Goal: Information Seeking & Learning: Find specific page/section

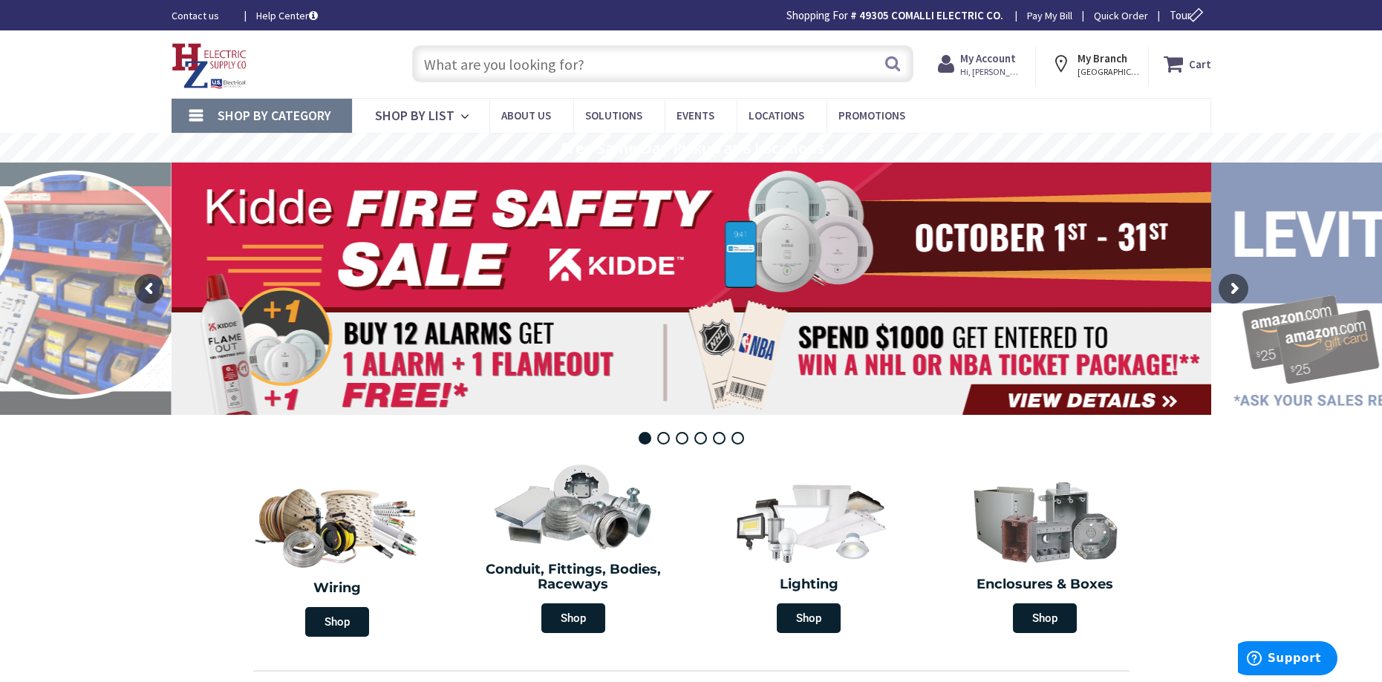
click at [463, 65] on input "text" at bounding box center [662, 63] width 501 height 37
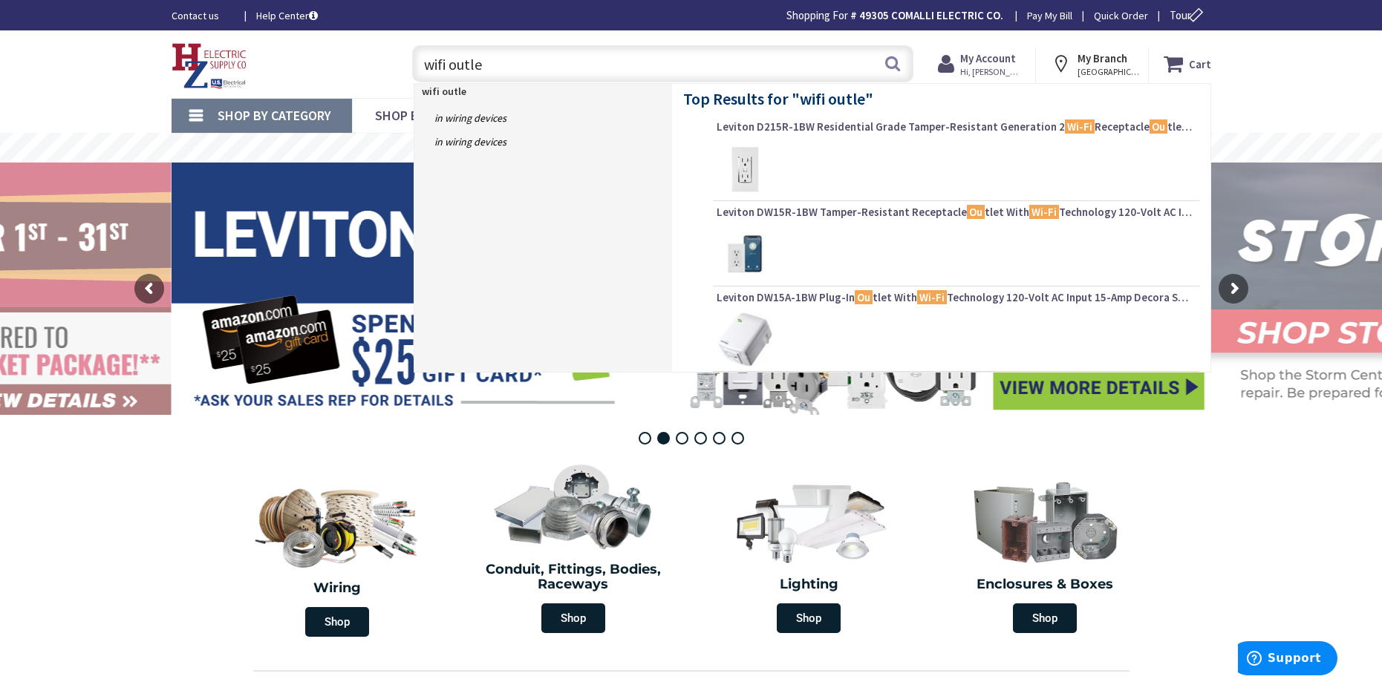
type input "wifi outlet"
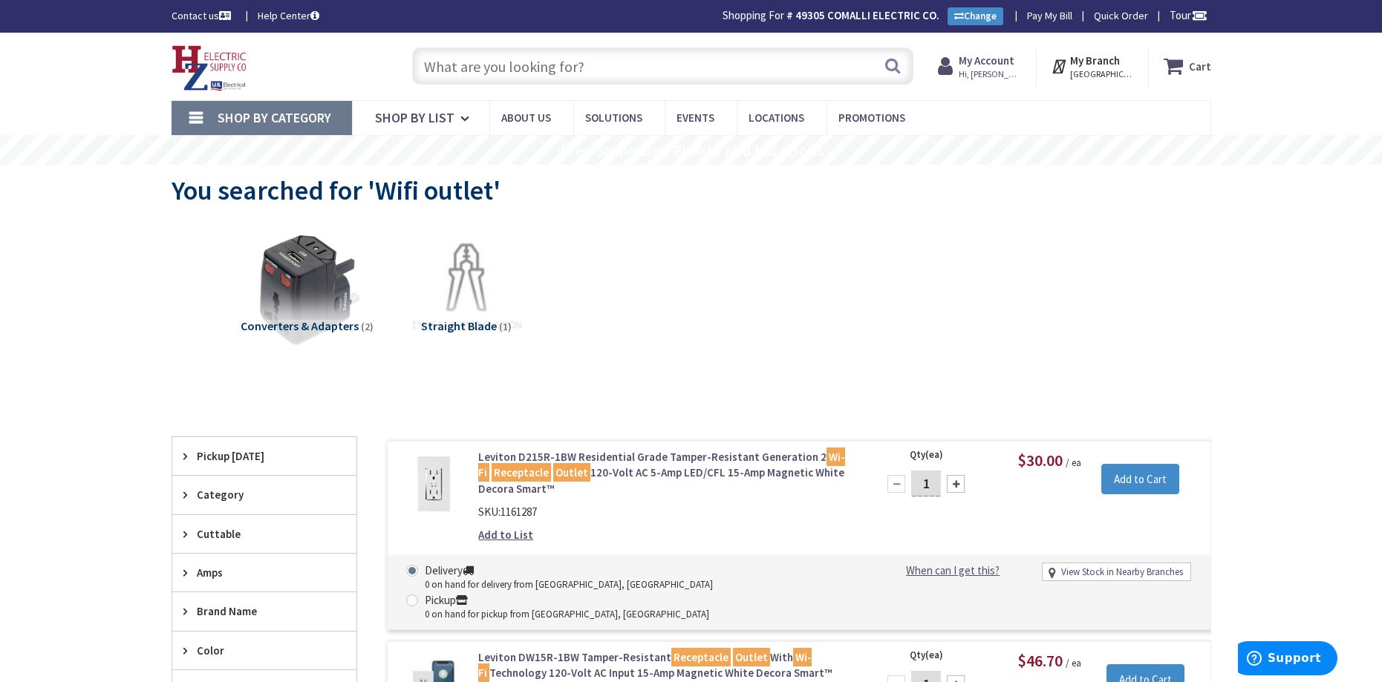
click at [460, 64] on input "text" at bounding box center [662, 66] width 501 height 37
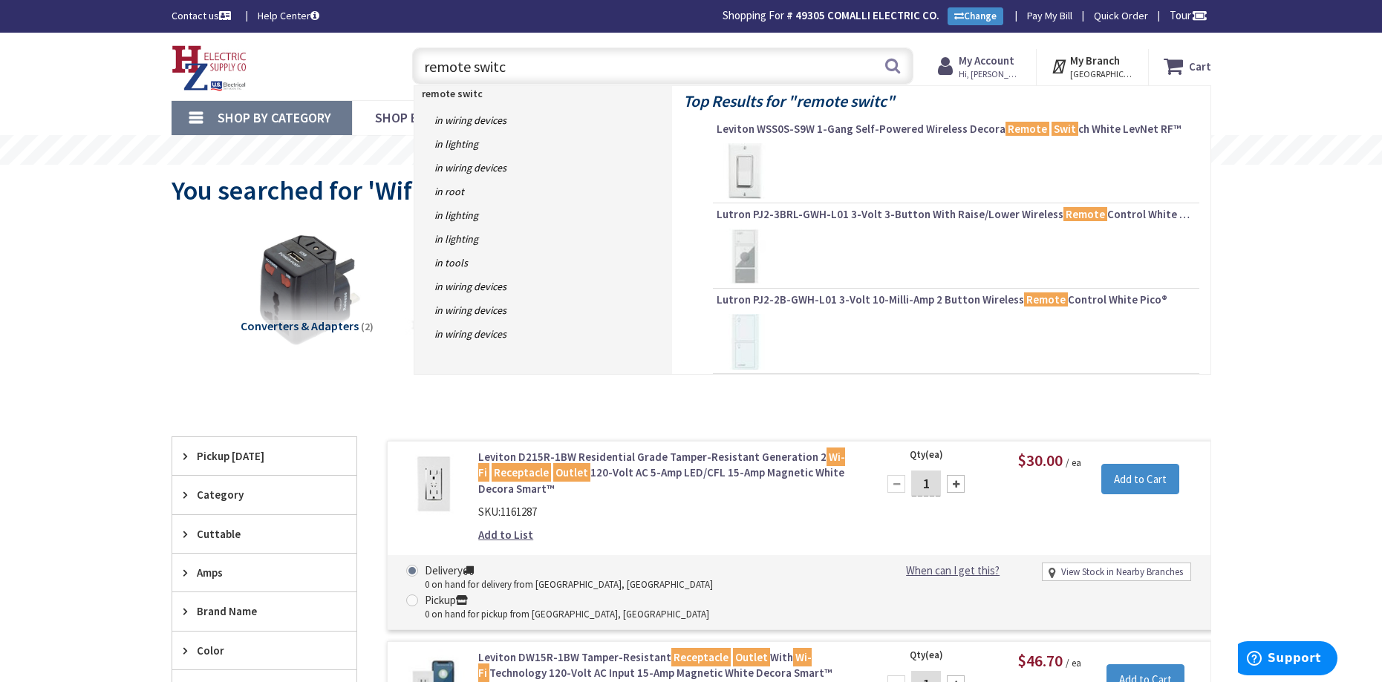
type input "remote switch"
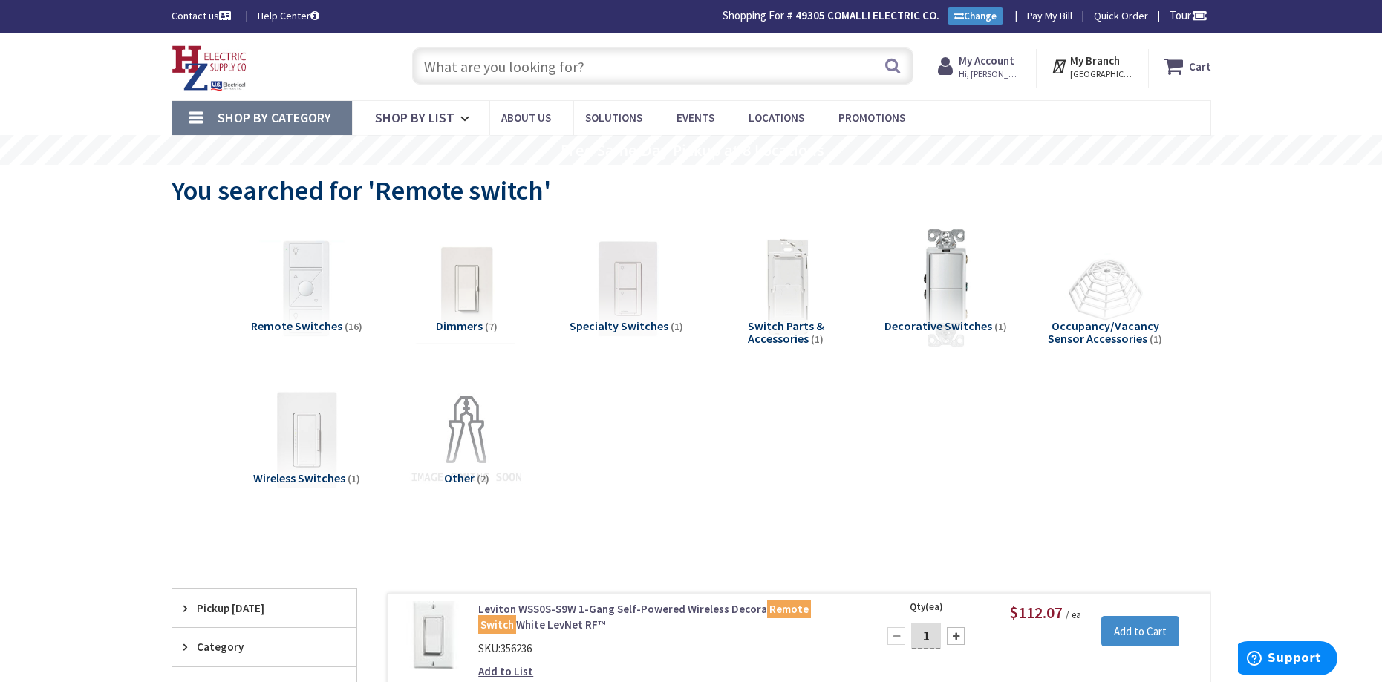
click at [480, 80] on input "text" at bounding box center [662, 66] width 501 height 37
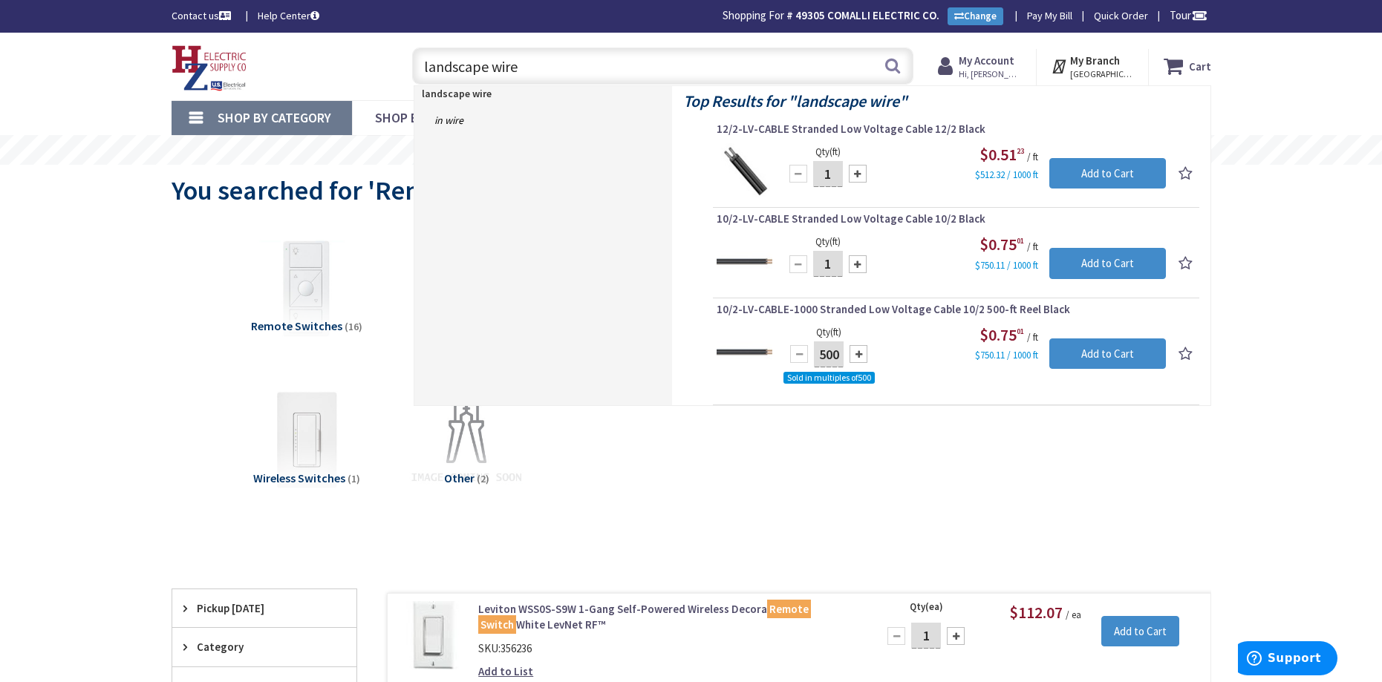
type input "landscape wire"
